Goal: Navigation & Orientation: Find specific page/section

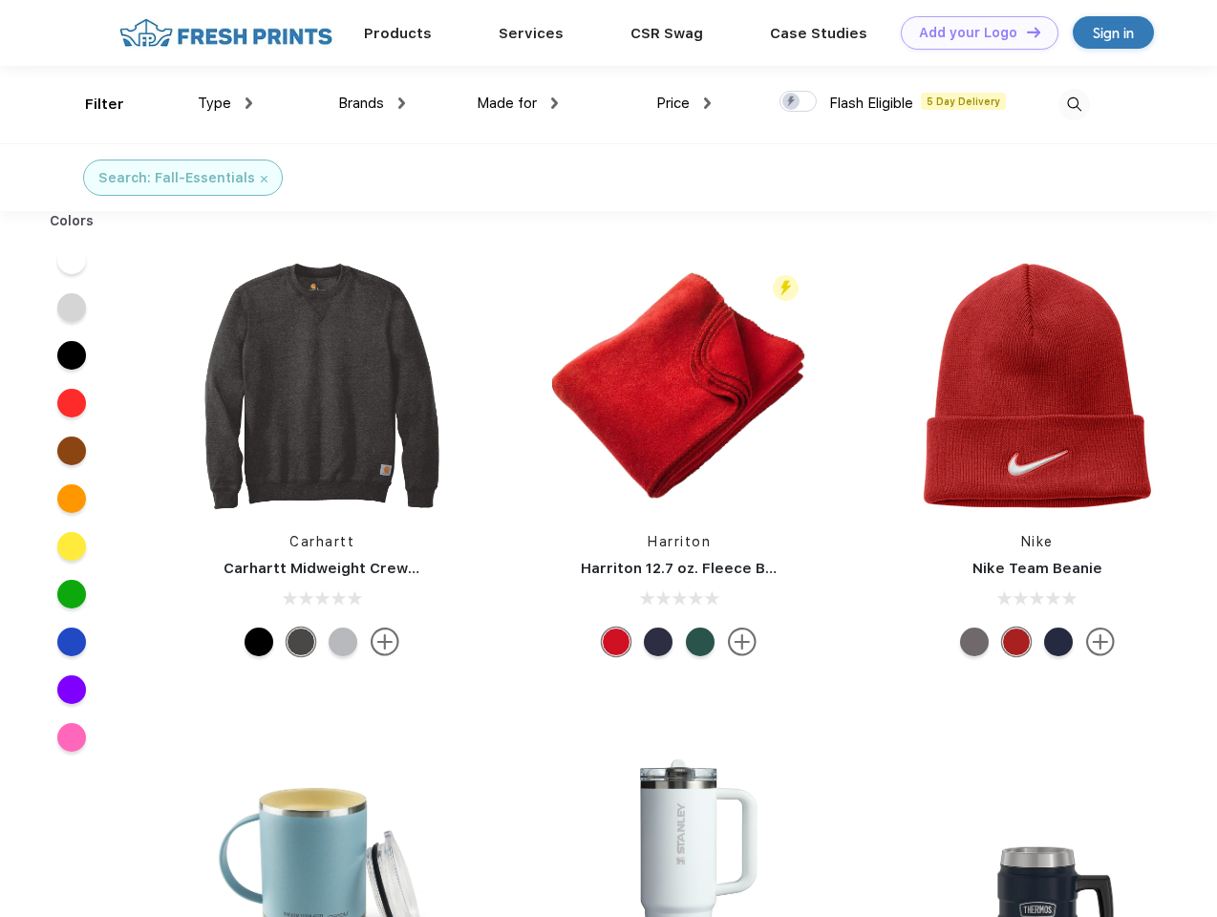
scroll to position [1, 0]
click at [973, 32] on link "Add your Logo Design Tool" at bounding box center [980, 32] width 158 height 33
click at [0, 0] on div "Design Tool" at bounding box center [0, 0] width 0 height 0
click at [1025, 32] on link "Add your Logo Design Tool" at bounding box center [980, 32] width 158 height 33
click at [92, 104] on div "Filter" at bounding box center [104, 105] width 39 height 22
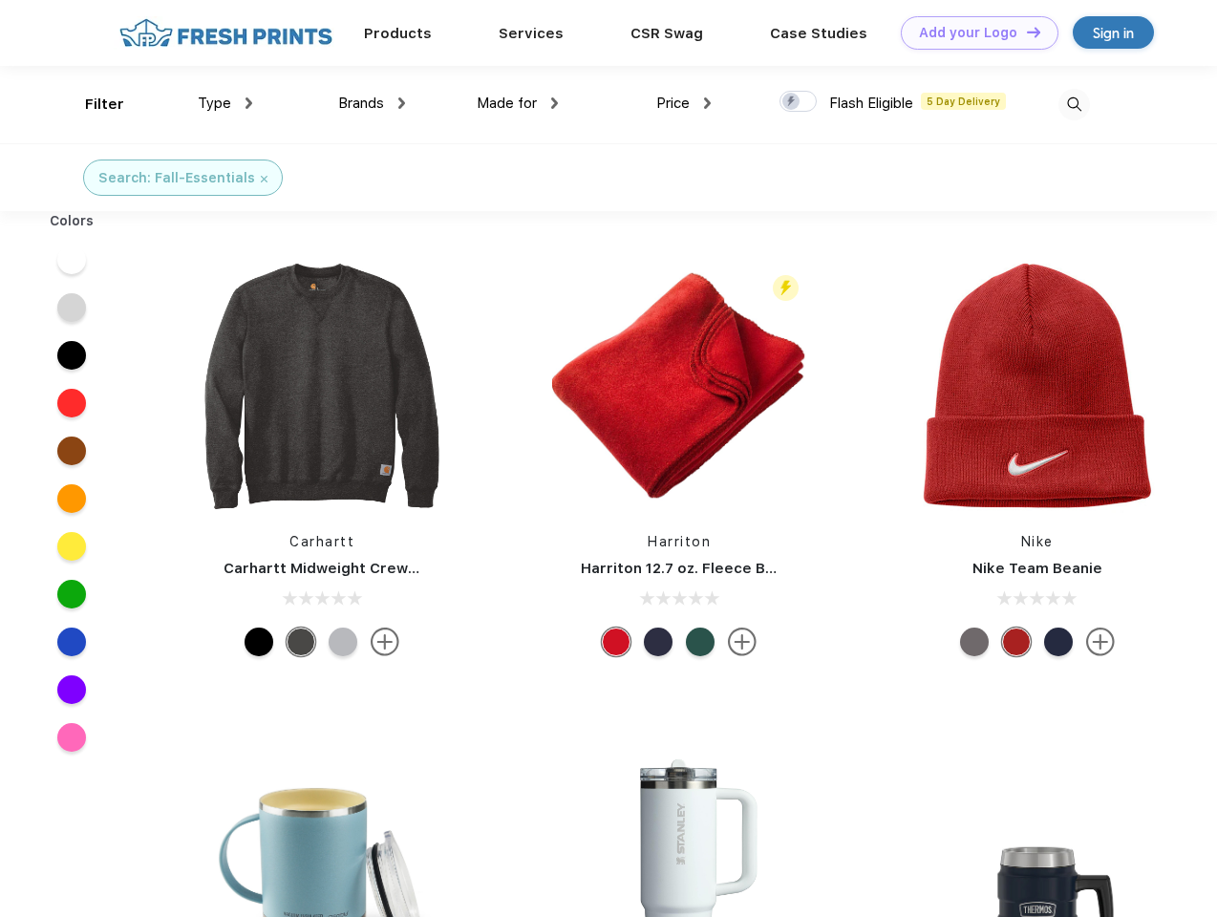
click at [225, 103] on span "Type" at bounding box center [214, 103] width 33 height 17
click at [372, 103] on span "Brands" at bounding box center [361, 103] width 46 height 17
click at [518, 103] on span "Made for" at bounding box center [507, 103] width 60 height 17
click at [684, 103] on span "Price" at bounding box center [672, 103] width 33 height 17
click at [799, 102] on div at bounding box center [798, 101] width 37 height 21
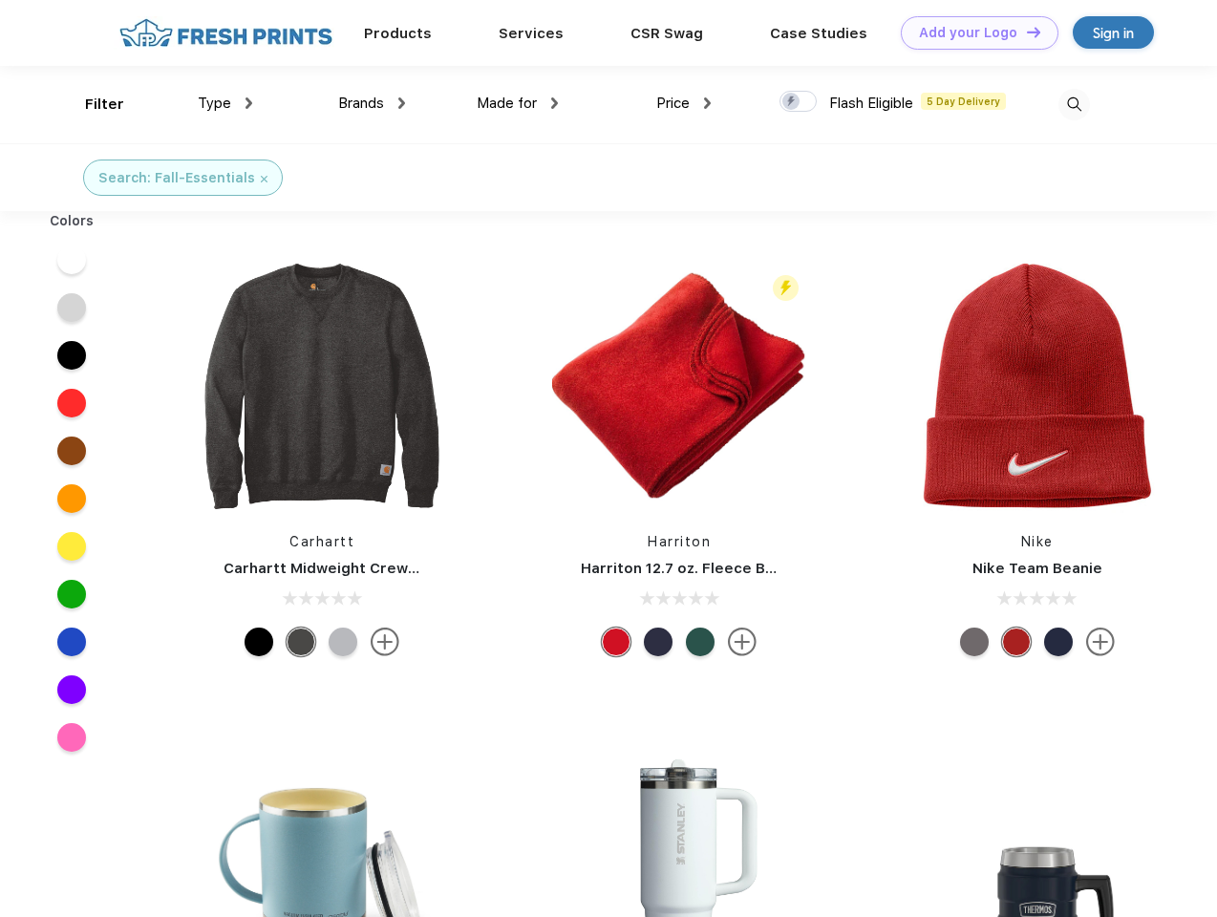
click at [792, 102] on input "checkbox" at bounding box center [786, 96] width 12 height 12
click at [1074, 104] on img at bounding box center [1075, 105] width 32 height 32
